Goal: Information Seeking & Learning: Learn about a topic

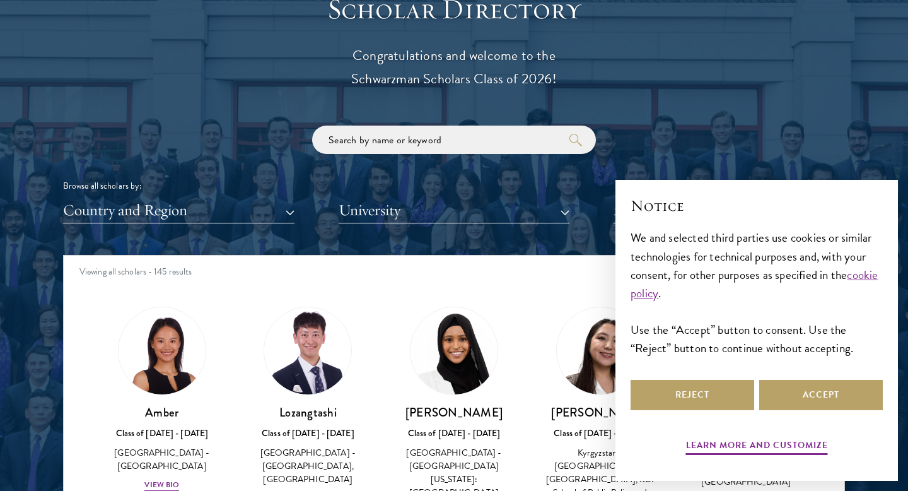
scroll to position [1433, 0]
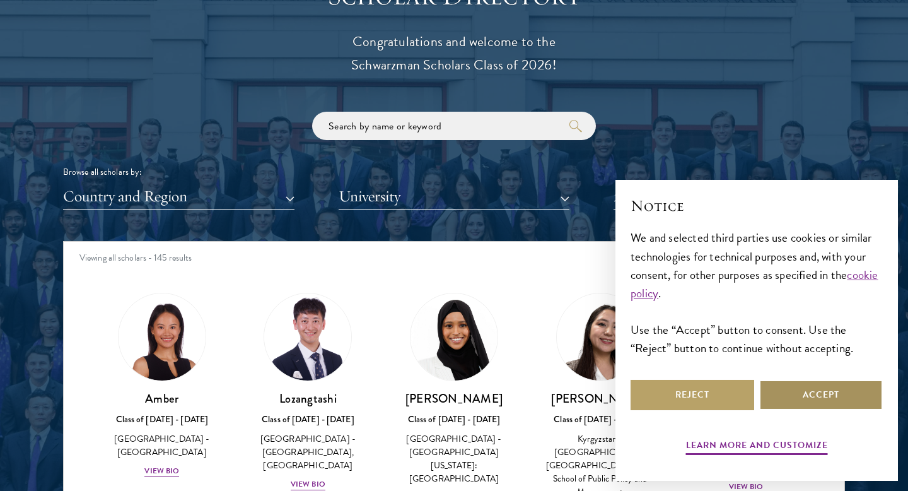
click at [771, 401] on button "Accept" at bounding box center [821, 395] width 124 height 30
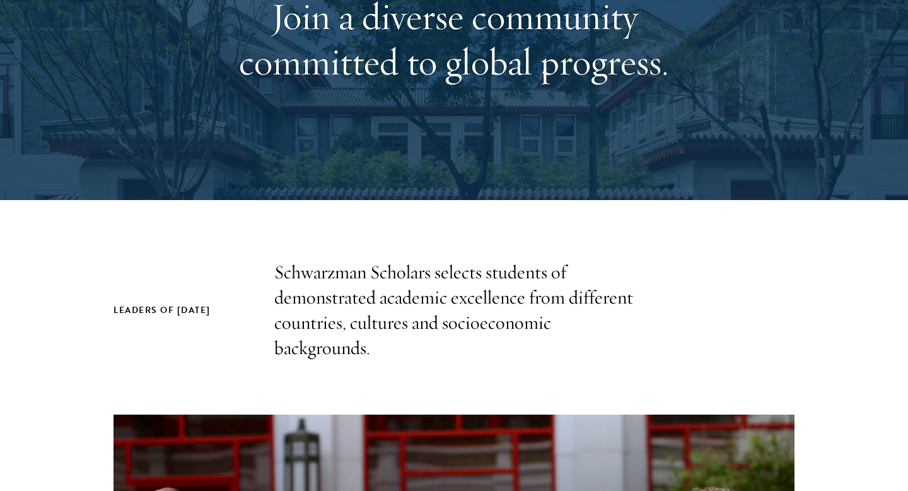
scroll to position [0, 0]
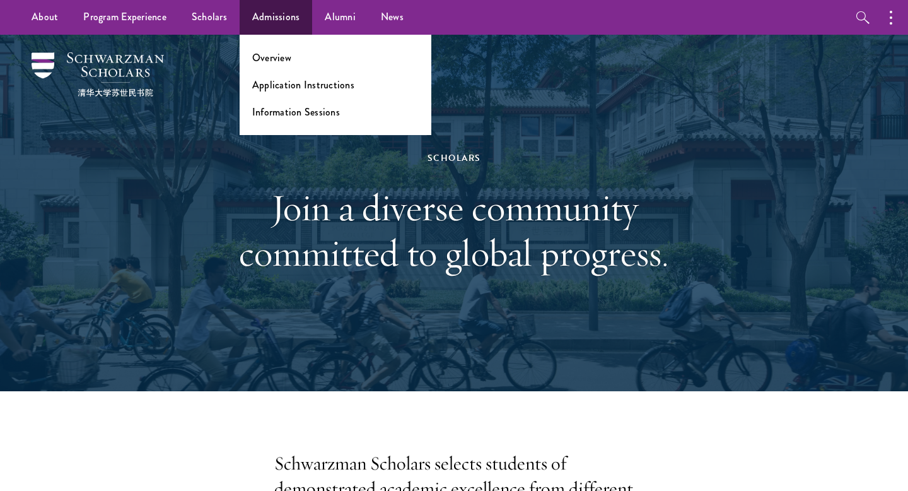
click at [286, 73] on ul "Overview Application Instructions Information Sessions" at bounding box center [336, 85] width 192 height 100
click at [268, 54] on link "Overview" at bounding box center [271, 57] width 39 height 15
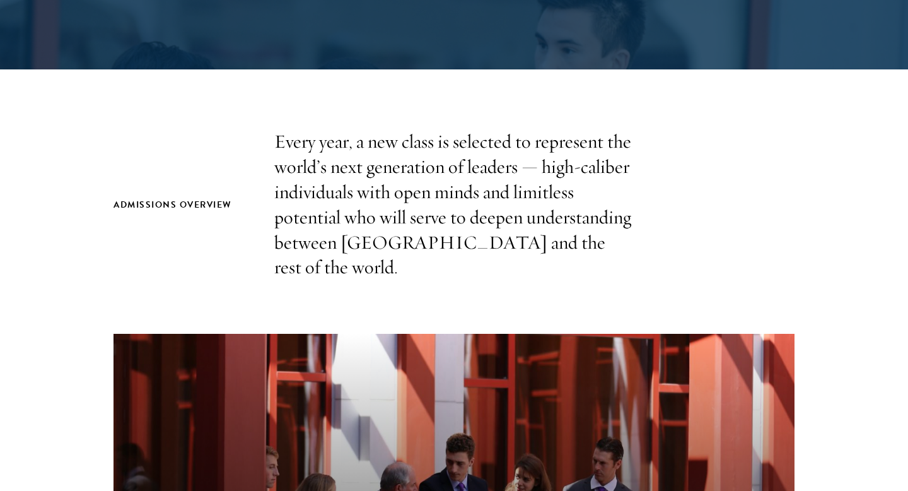
scroll to position [322, 0]
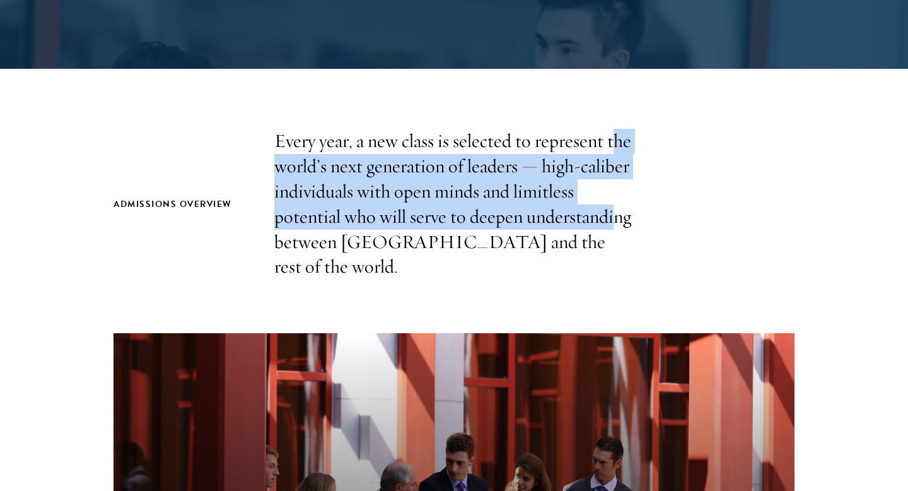
drag, startPoint x: 617, startPoint y: 140, endPoint x: 609, endPoint y: 229, distance: 89.2
click at [609, 228] on p "Every year, a new class is selected to represent the world’s next generation of…" at bounding box center [453, 204] width 359 height 151
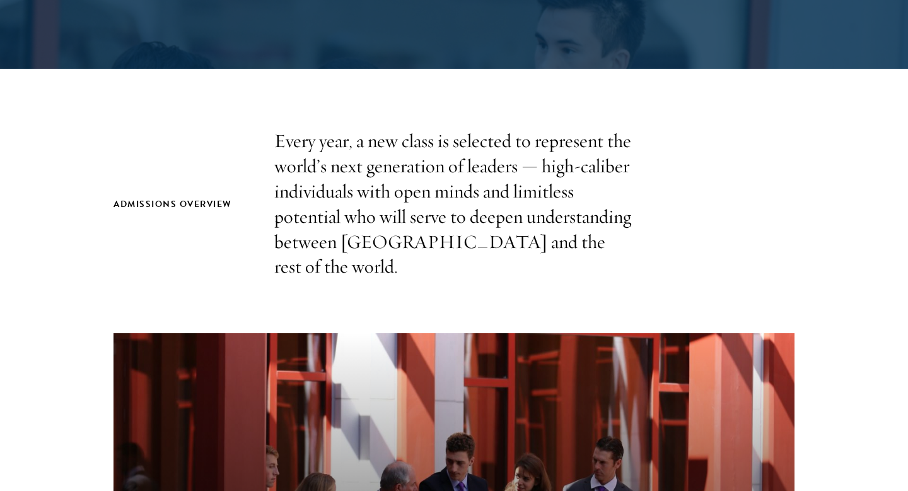
click at [607, 231] on p "Every year, a new class is selected to represent the world’s next generation of…" at bounding box center [453, 204] width 359 height 151
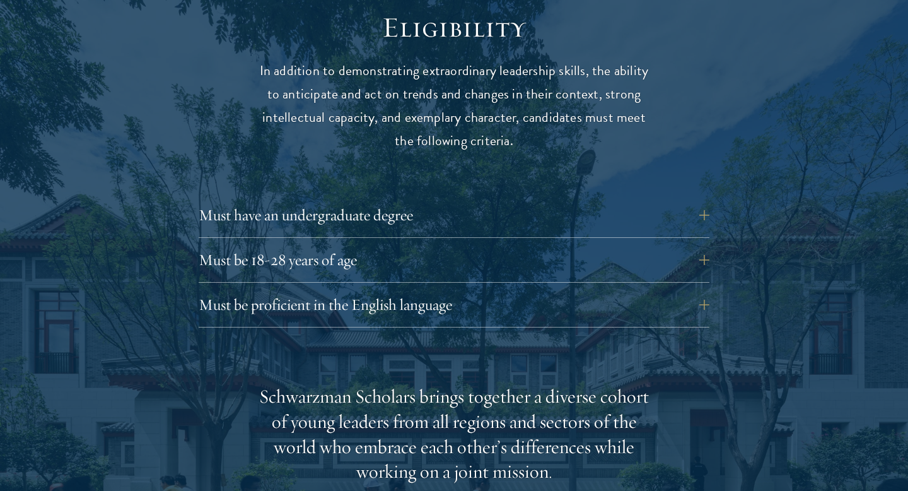
scroll to position [1675, 0]
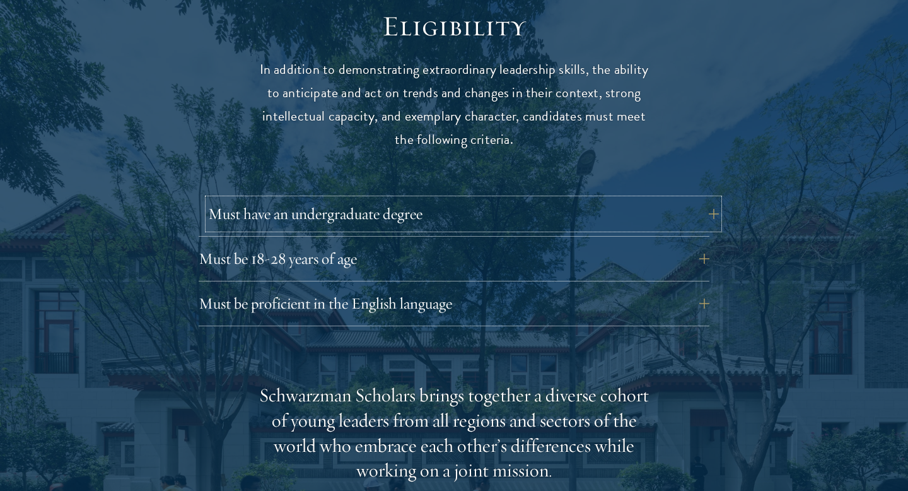
click at [453, 199] on button "Must have an undergraduate degree" at bounding box center [463, 214] width 511 height 30
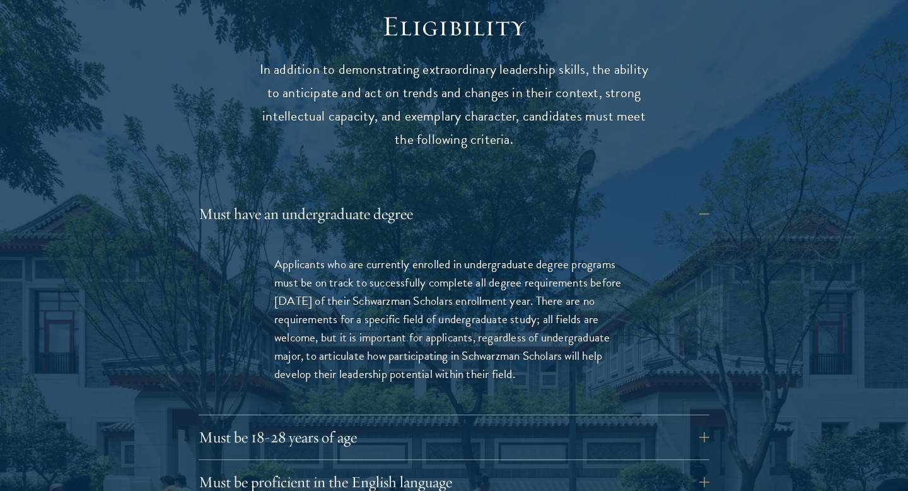
drag, startPoint x: 515, startPoint y: 255, endPoint x: 539, endPoint y: 361, distance: 108.1
click at [539, 361] on div "Applicants who are currently enrolled in undergraduate degree programs must be …" at bounding box center [453, 325] width 435 height 178
drag, startPoint x: 526, startPoint y: 352, endPoint x: 535, endPoint y: 239, distance: 113.9
click at [535, 255] on p "Applicants who are currently enrolled in undergraduate degree programs must be …" at bounding box center [453, 319] width 359 height 128
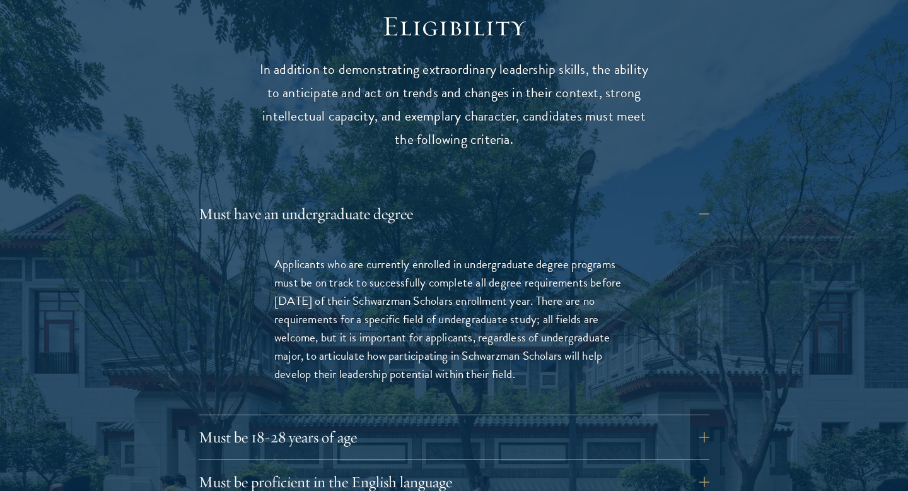
click at [515, 323] on p "Applicants who are currently enrolled in undergraduate degree programs must be …" at bounding box center [453, 319] width 359 height 128
drag, startPoint x: 513, startPoint y: 308, endPoint x: 524, endPoint y: 376, distance: 68.3
click at [524, 376] on div "Applicants who are currently enrolled in undergraduate degree programs must be …" at bounding box center [453, 325] width 435 height 178
drag, startPoint x: 521, startPoint y: 353, endPoint x: 520, endPoint y: 360, distance: 7.0
click at [497, 422] on button "Must be 18-28 years of age" at bounding box center [463, 437] width 511 height 30
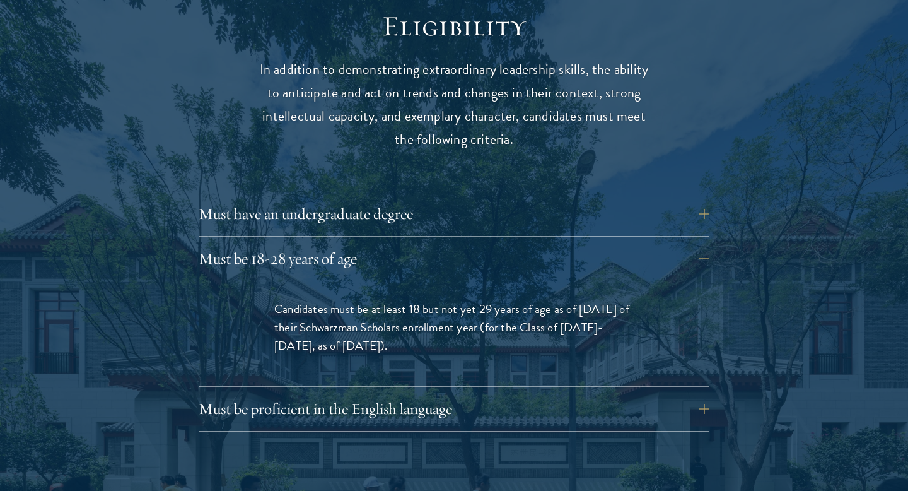
click at [495, 402] on div "Must be proficient in the English language Applicants must demonstrate strong E…" at bounding box center [454, 412] width 511 height 38
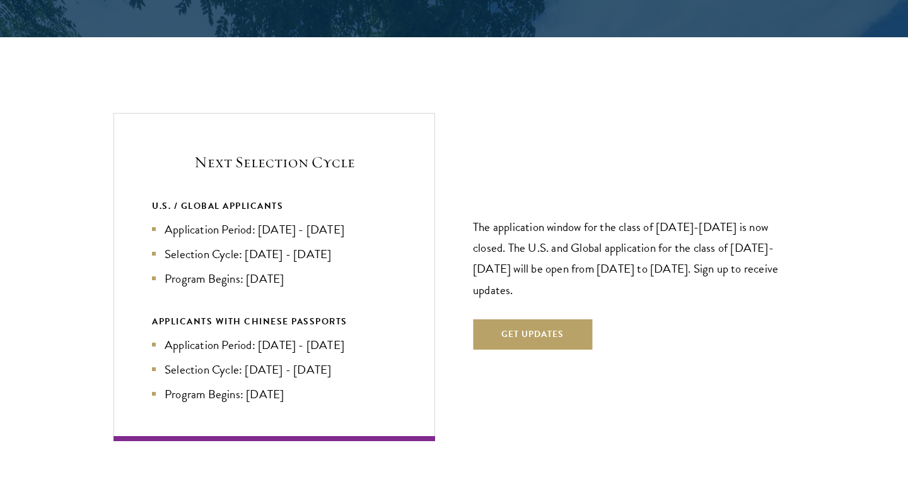
scroll to position [2742, 0]
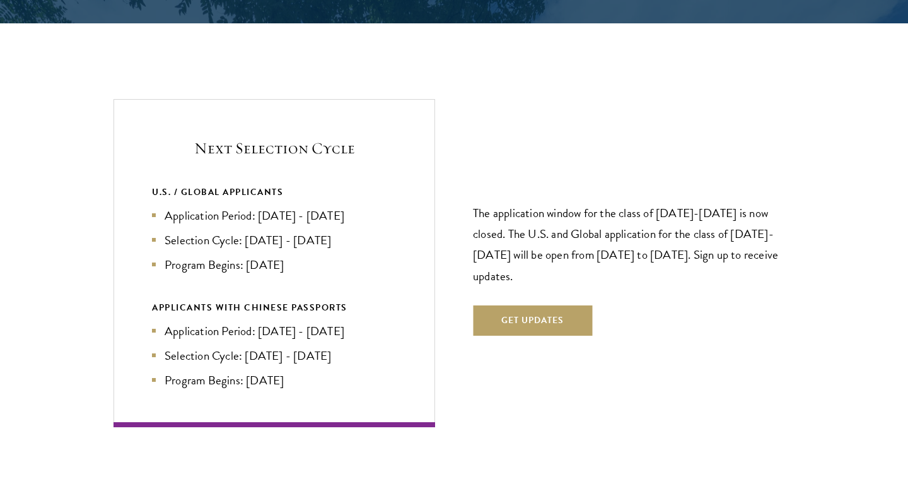
drag, startPoint x: 547, startPoint y: 202, endPoint x: 544, endPoint y: 248, distance: 46.1
click at [544, 248] on p "The application window for the class of 2026-2027 is now closed. The U.S. and G…" at bounding box center [634, 243] width 322 height 83
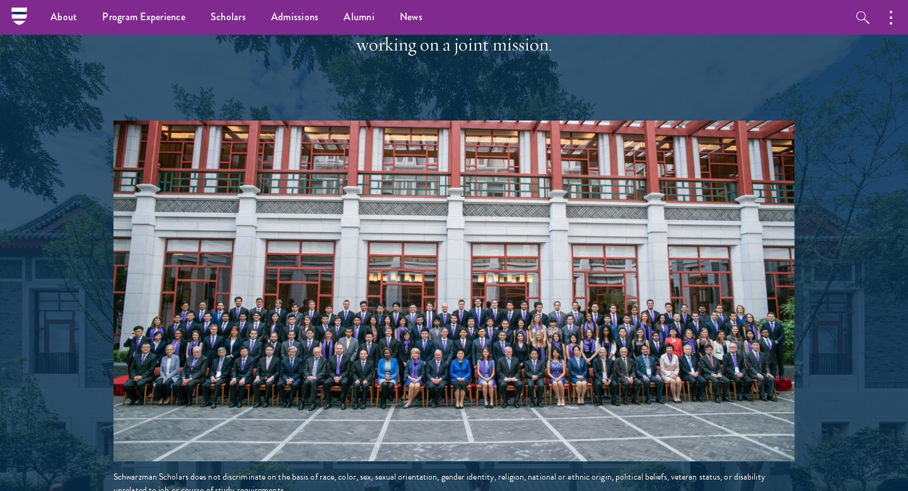
scroll to position [2148, 0]
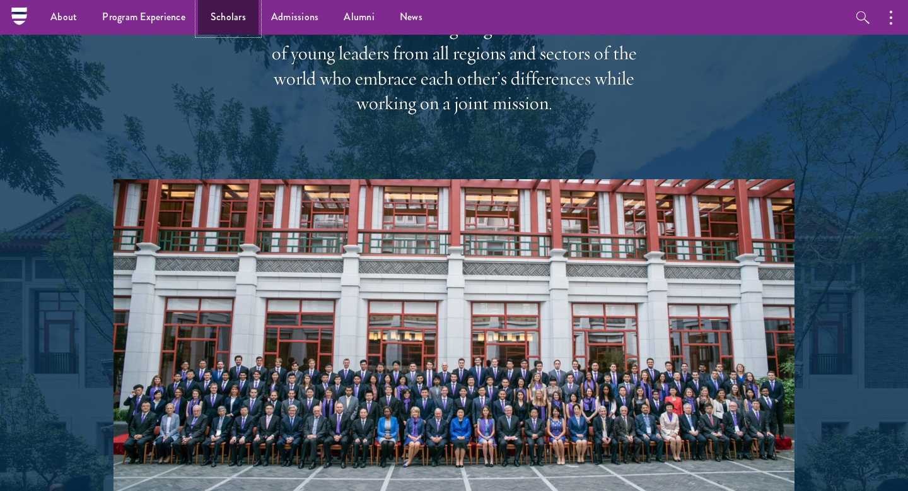
click at [226, 22] on link "Scholars" at bounding box center [228, 17] width 61 height 35
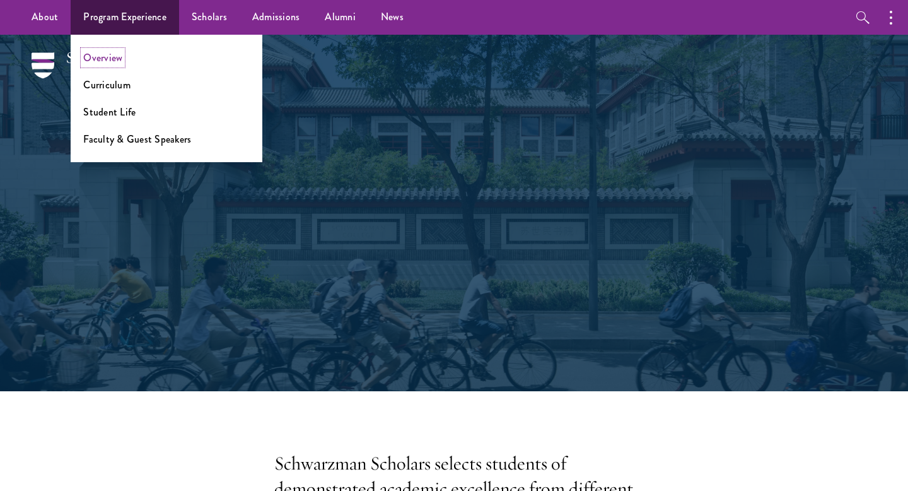
click at [111, 52] on link "Overview" at bounding box center [102, 57] width 39 height 15
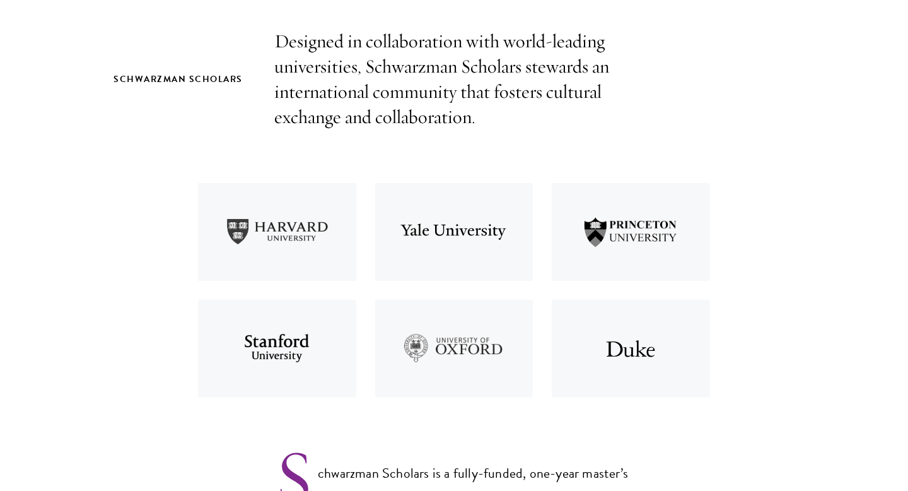
scroll to position [433, 0]
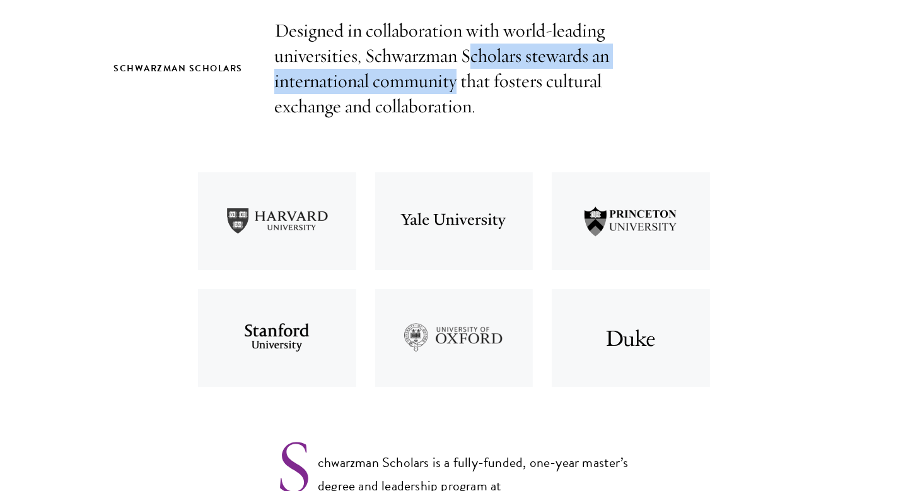
drag, startPoint x: 470, startPoint y: 54, endPoint x: 455, endPoint y: 88, distance: 37.8
click at [455, 87] on p "Designed in collaboration with world-leading universities, Schwarzman Scholars …" at bounding box center [453, 68] width 359 height 101
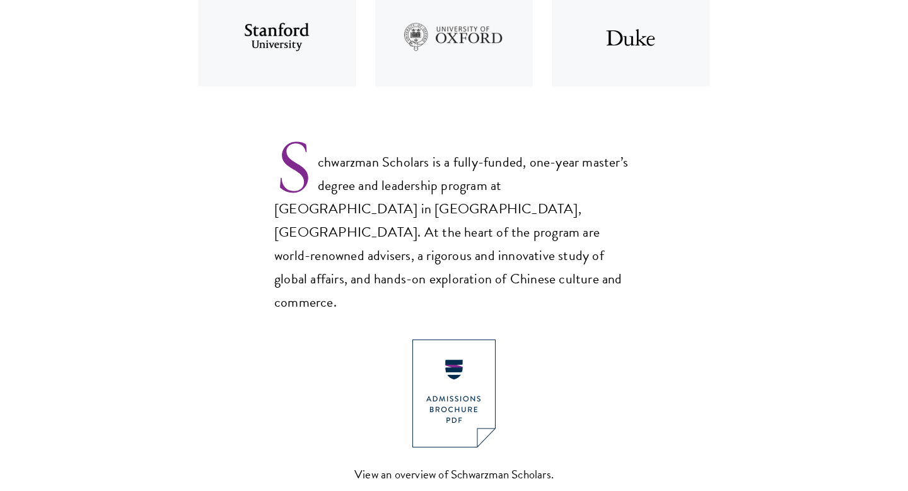
scroll to position [755, 0]
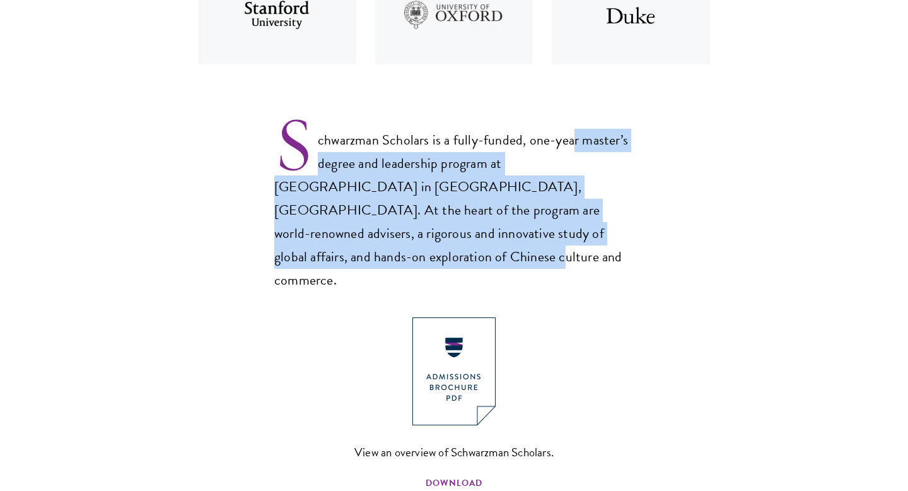
drag, startPoint x: 574, startPoint y: 142, endPoint x: 632, endPoint y: 229, distance: 104.1
click at [632, 229] on p "Schwarzman Scholars is a fully-funded, one-year master’s degree and leadership …" at bounding box center [453, 200] width 359 height 184
click at [479, 207] on p "Schwarzman Scholars is a fully-funded, one-year master’s degree and leadership …" at bounding box center [453, 200] width 359 height 184
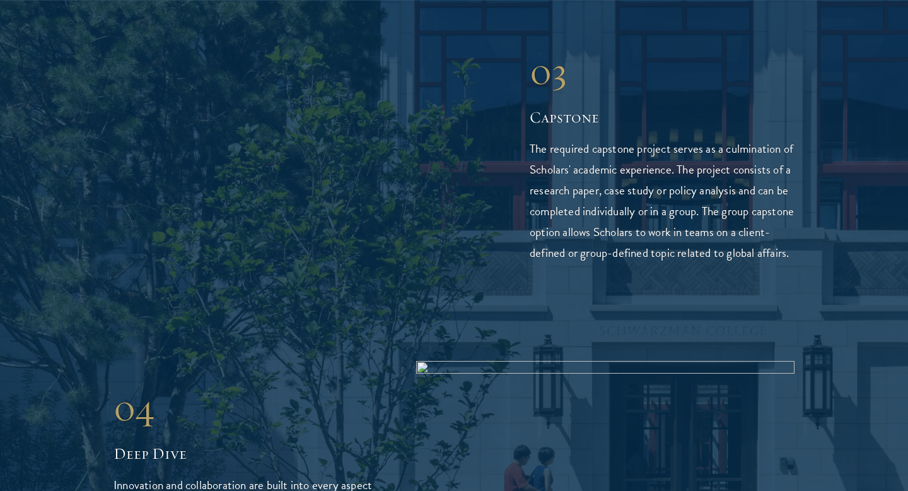
scroll to position [3019, 0]
